Goal: Task Accomplishment & Management: Use online tool/utility

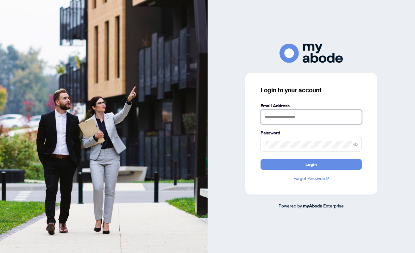
click at [297, 119] on input "text" at bounding box center [310, 117] width 101 height 15
type input "**********"
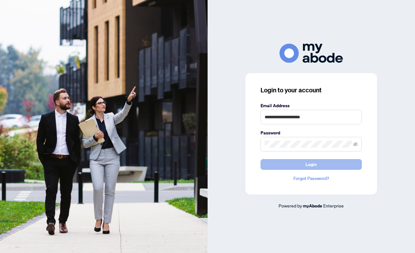
click at [320, 164] on button "Login" at bounding box center [310, 164] width 101 height 11
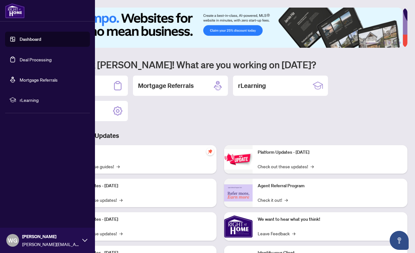
click at [31, 59] on link "Deal Processing" at bounding box center [36, 60] width 32 height 6
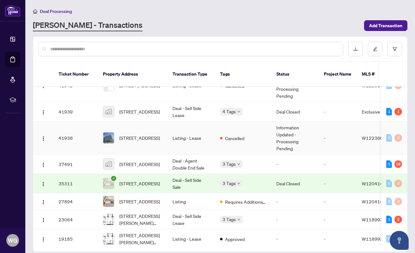
scroll to position [111, 0]
click at [133, 180] on span "1739 Princelea Pl, Mississauga, Ontario L5M 3R4, Canada" at bounding box center [139, 183] width 40 height 7
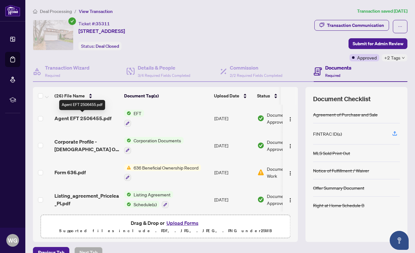
click at [105, 117] on span "Agent EFT 2506455.pdf" at bounding box center [82, 119] width 57 height 8
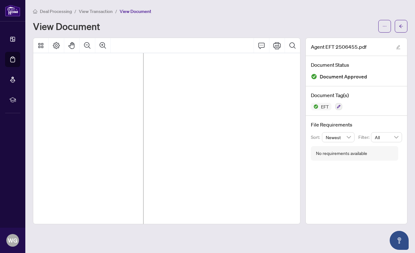
scroll to position [22, 140]
